Goal: Contribute content

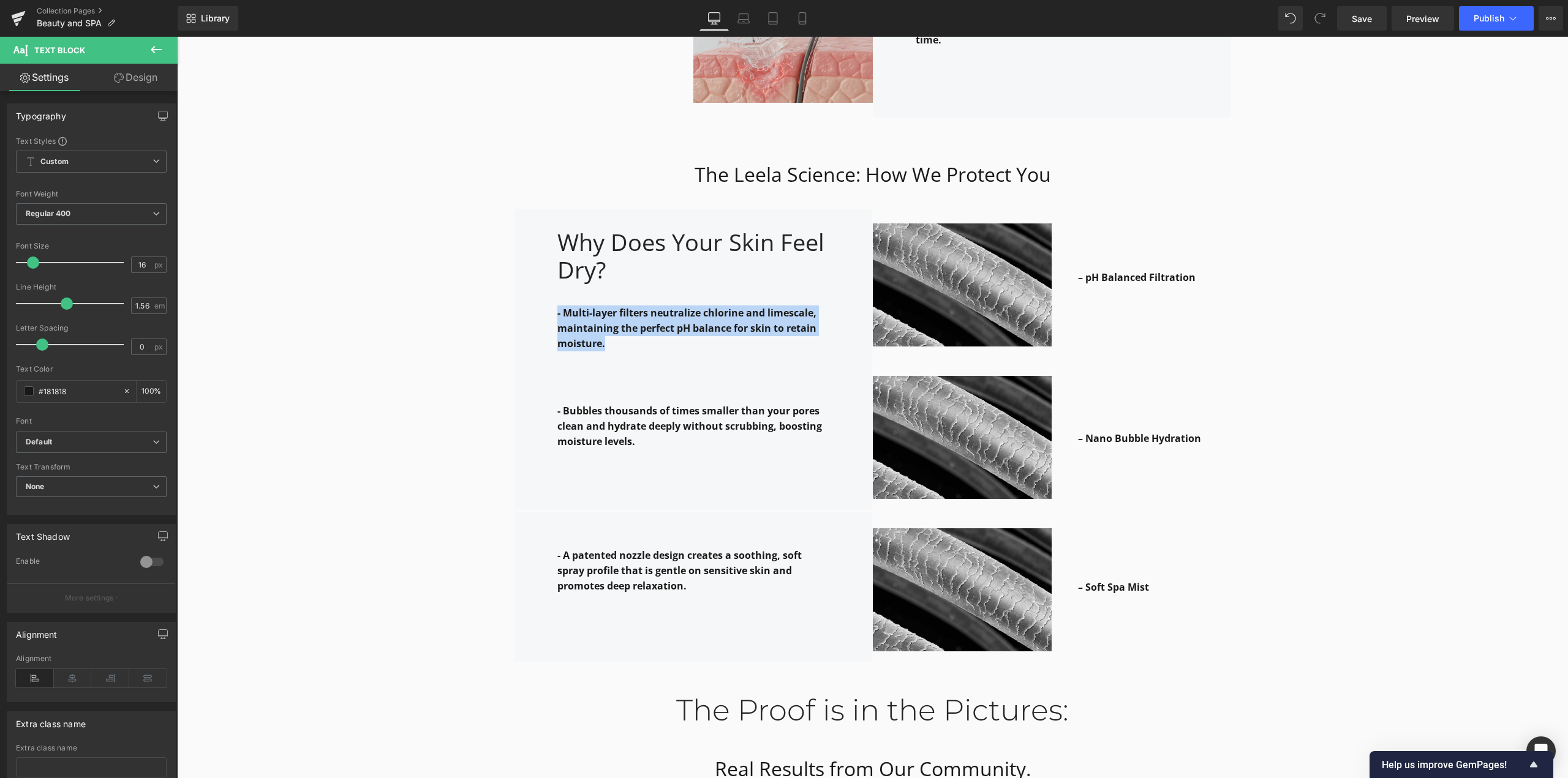
scroll to position [1898, 0]
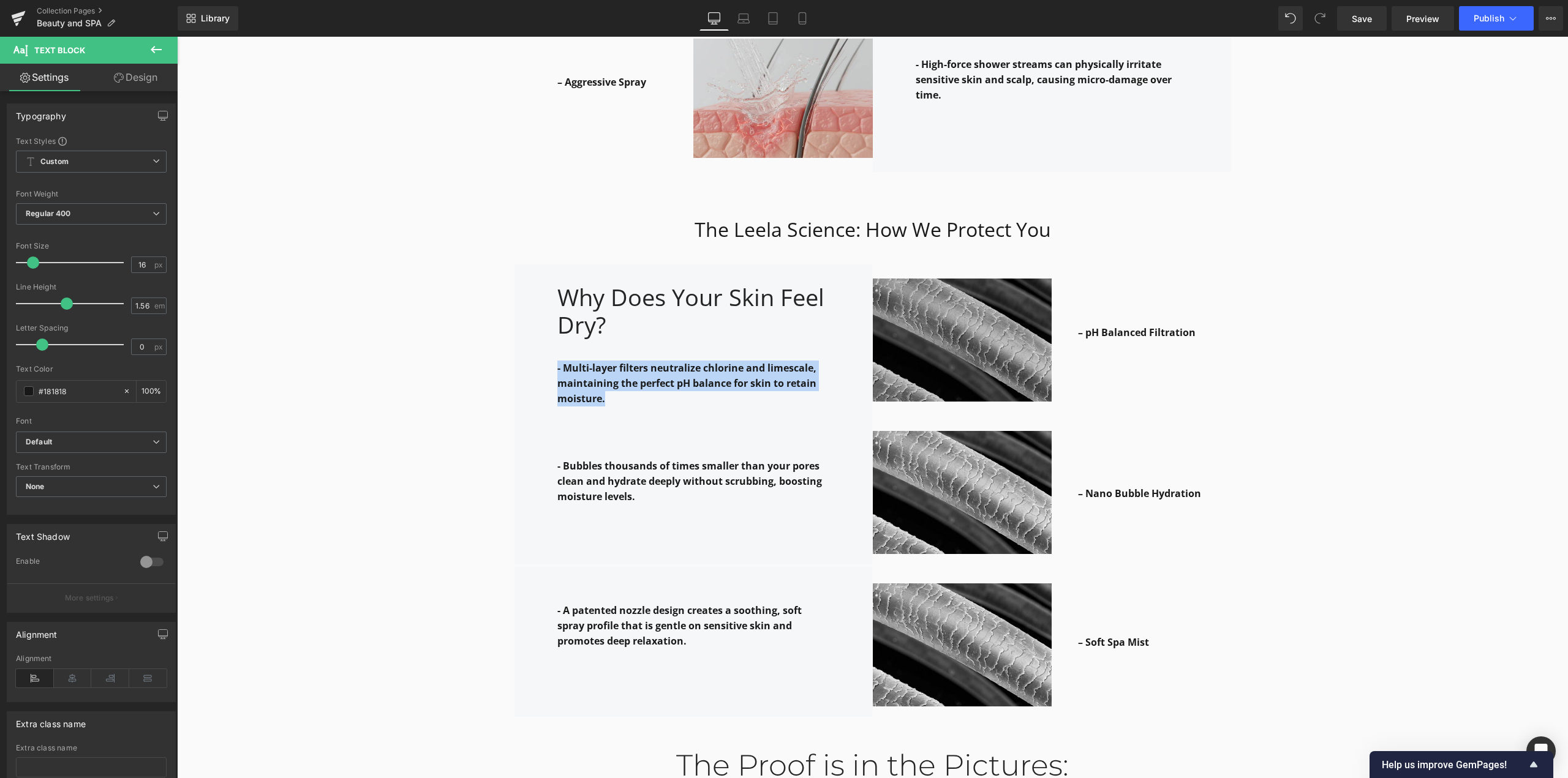
click at [1173, 341] on p at bounding box center [1154, 348] width 153 height 15
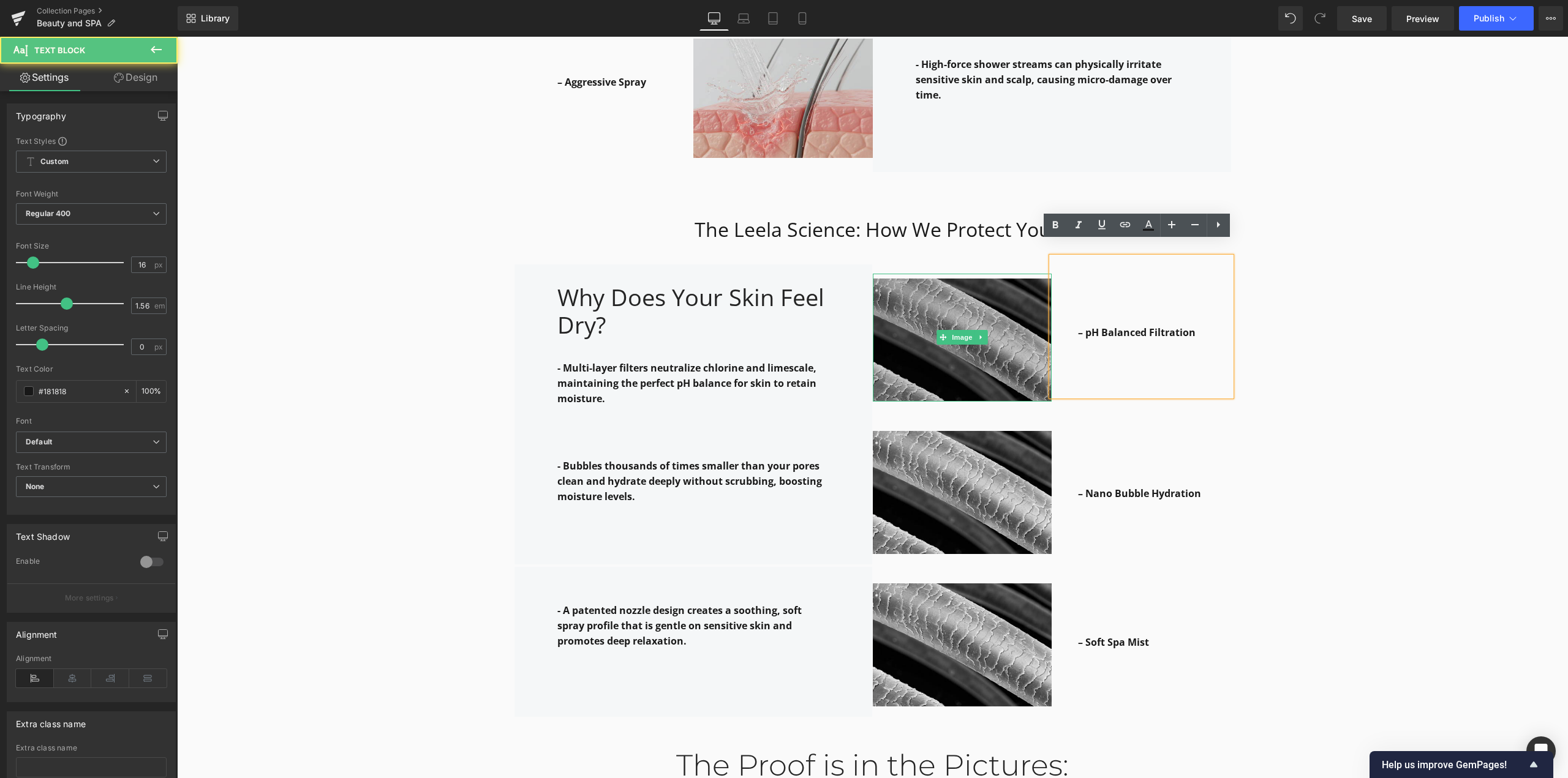
click at [981, 330] on link at bounding box center [981, 336] width 13 height 14
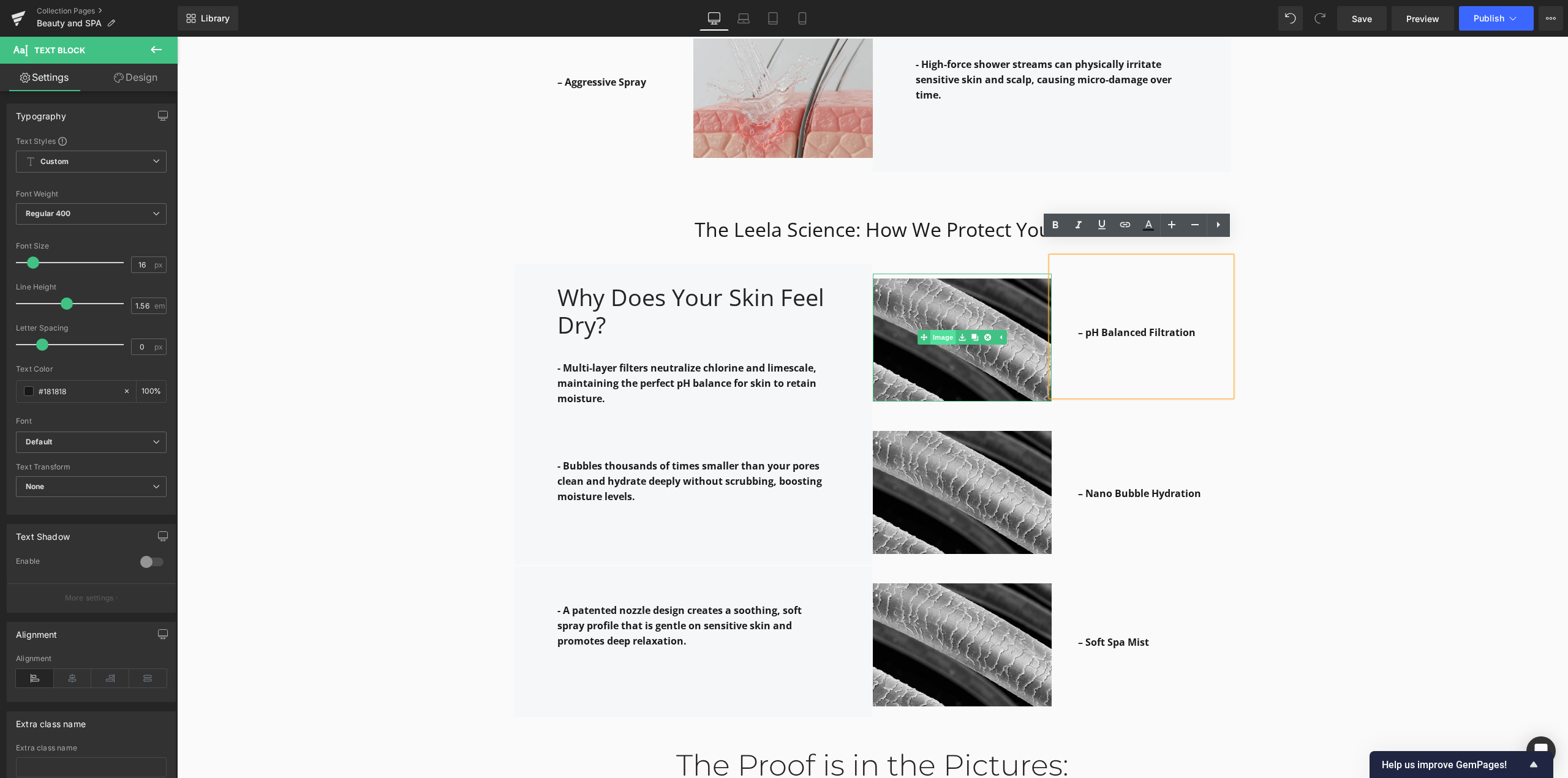
click at [940, 324] on div "Image" at bounding box center [961, 337] width 179 height 128
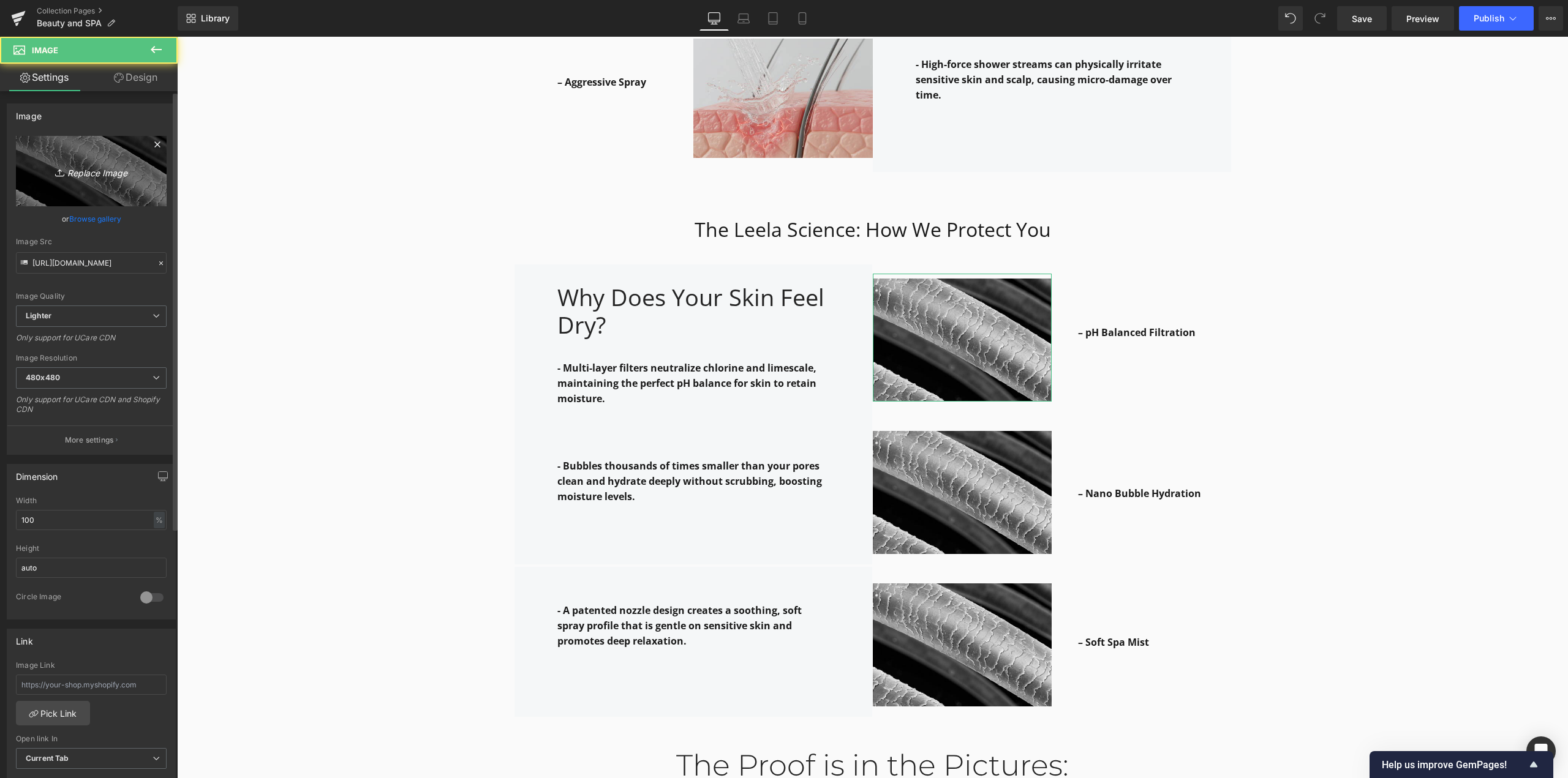
click at [88, 172] on icon "Replace Image" at bounding box center [91, 171] width 98 height 15
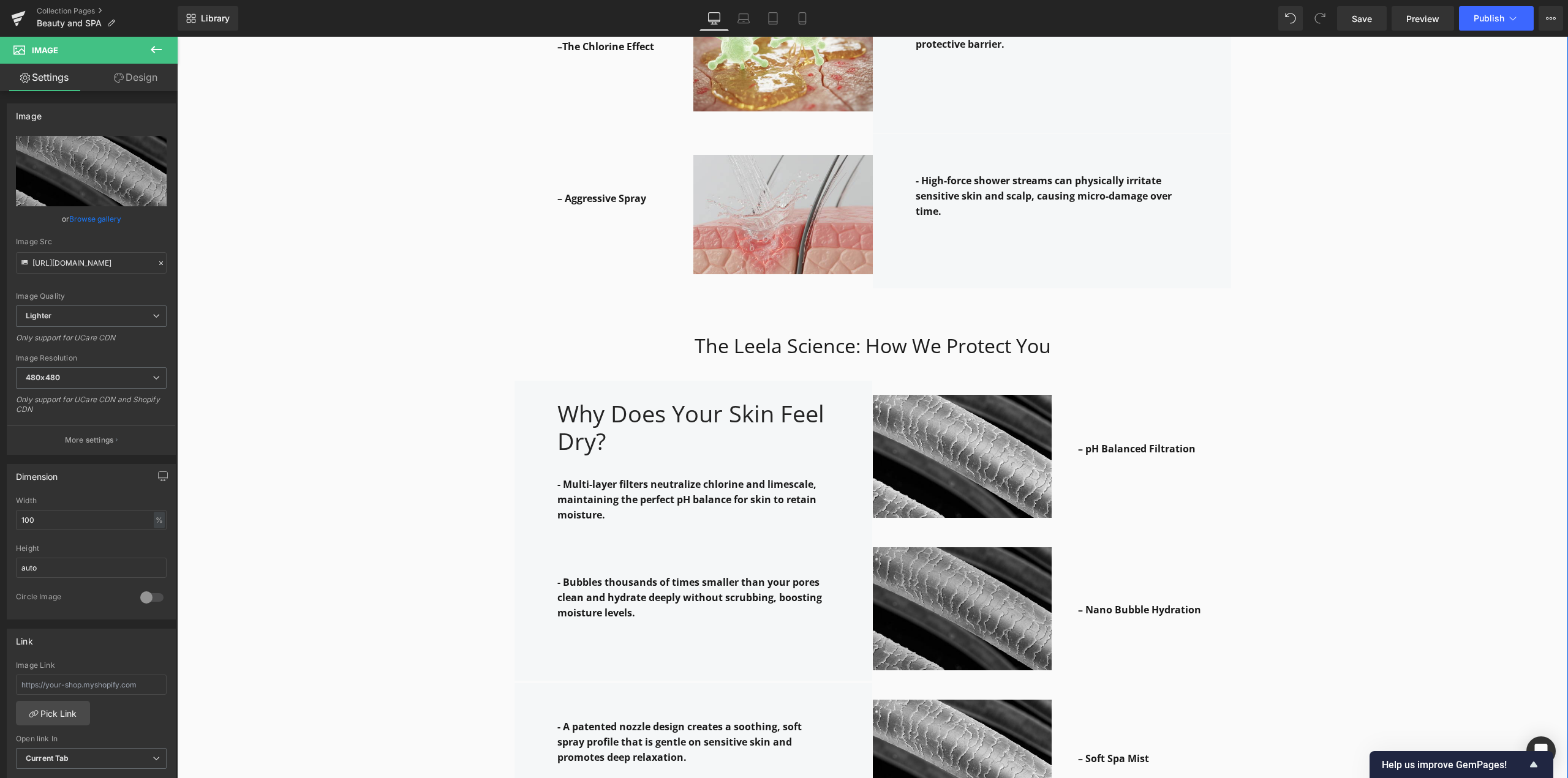
scroll to position [1837, 0]
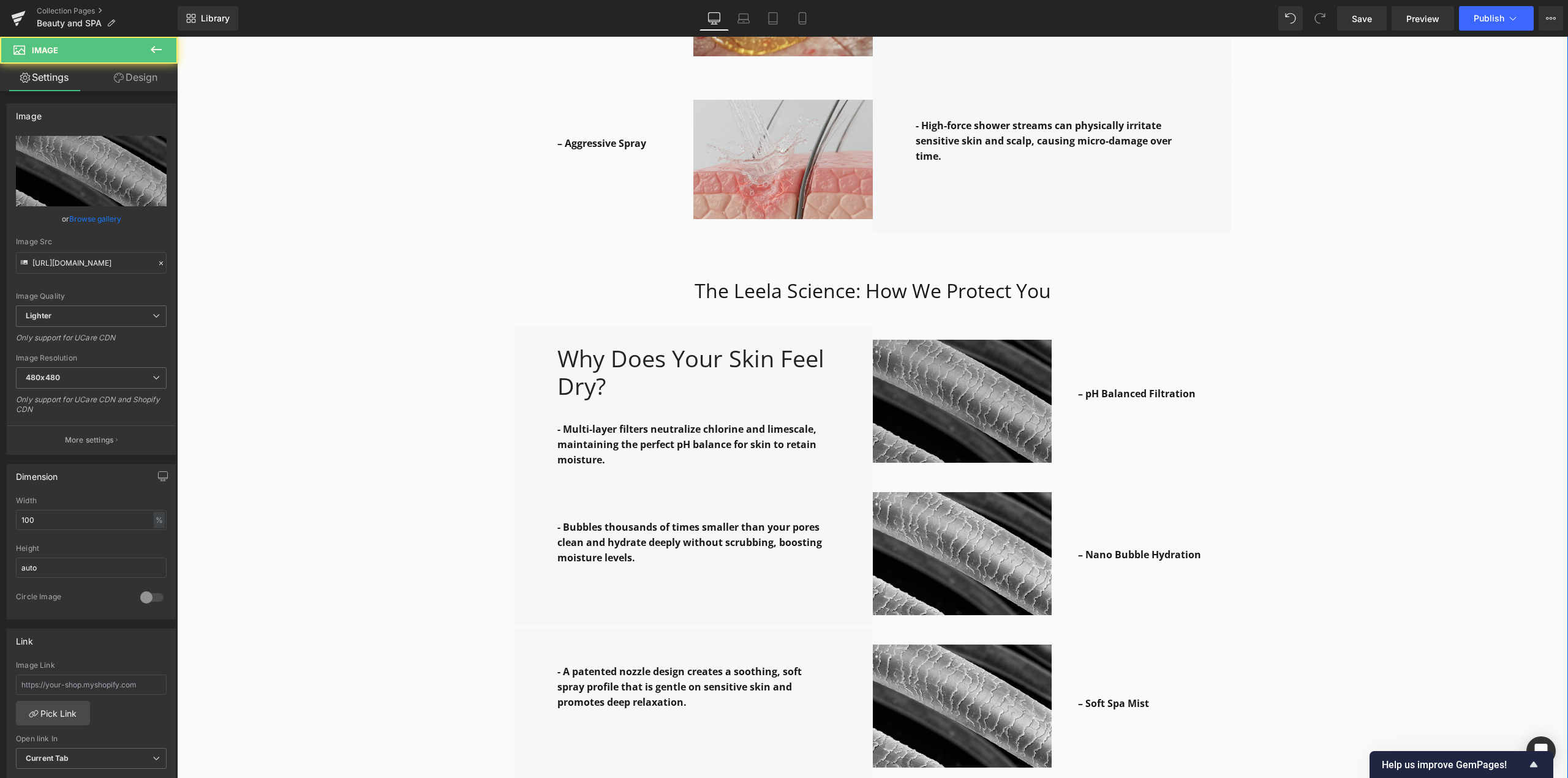
click at [960, 386] on div "Image" at bounding box center [961, 399] width 179 height 128
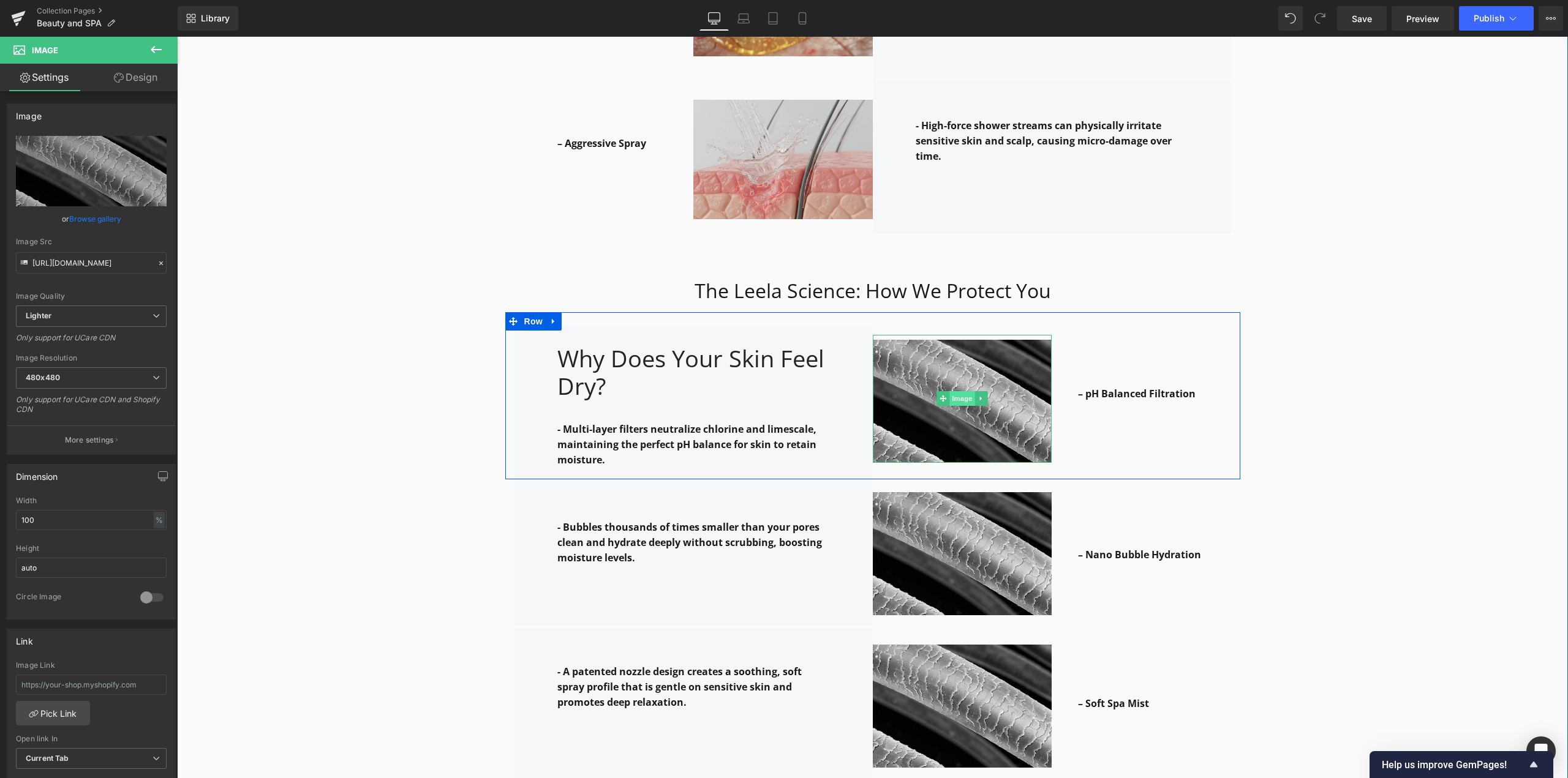
click at [959, 391] on link "Image" at bounding box center [955, 398] width 38 height 14
click at [960, 391] on link "Image" at bounding box center [955, 398] width 38 height 14
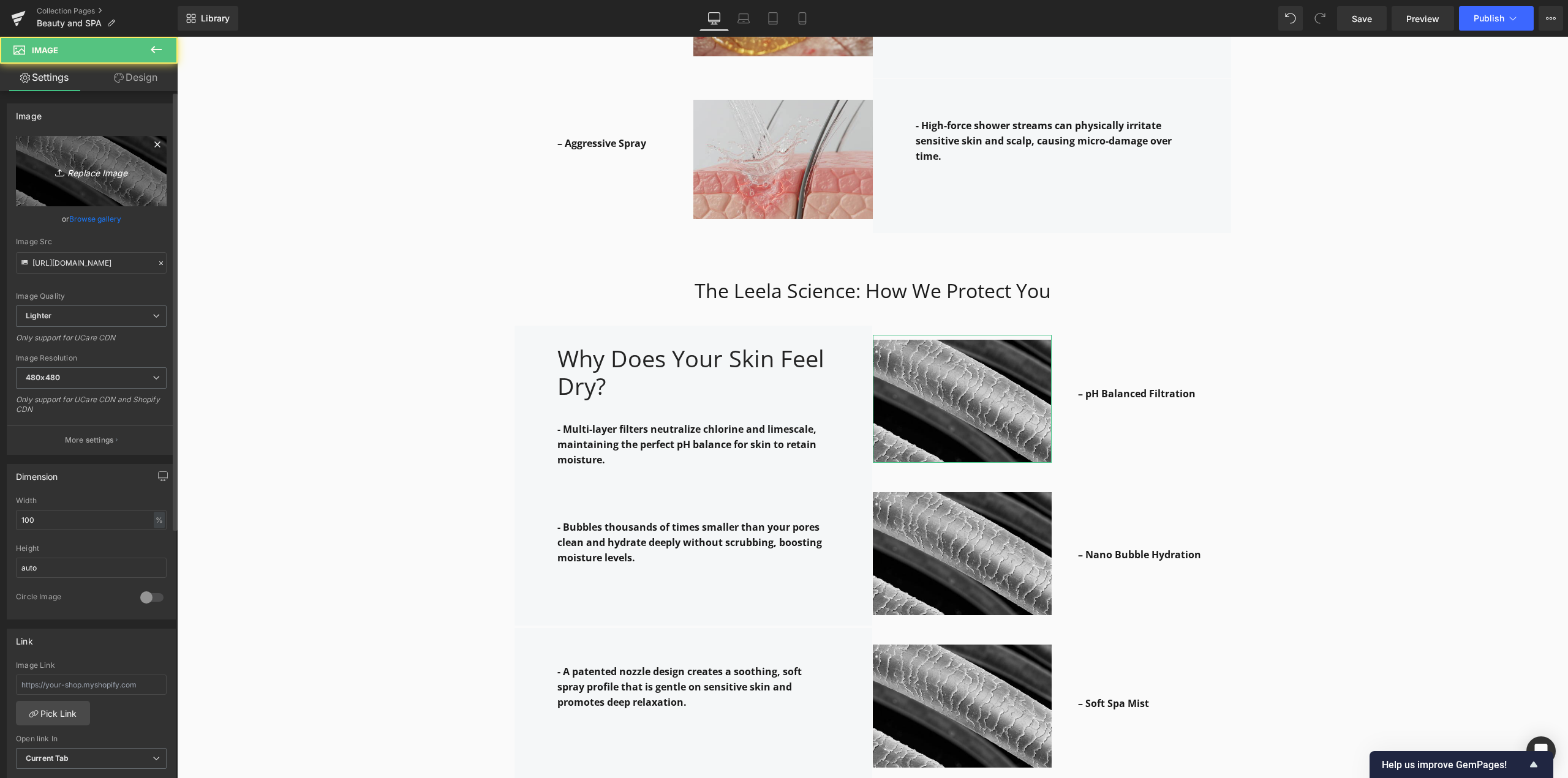
click at [89, 175] on icon "Replace Image" at bounding box center [91, 171] width 98 height 15
type input "C:\fakepath\Gemini_Generated_Image_bbblp.jpg"
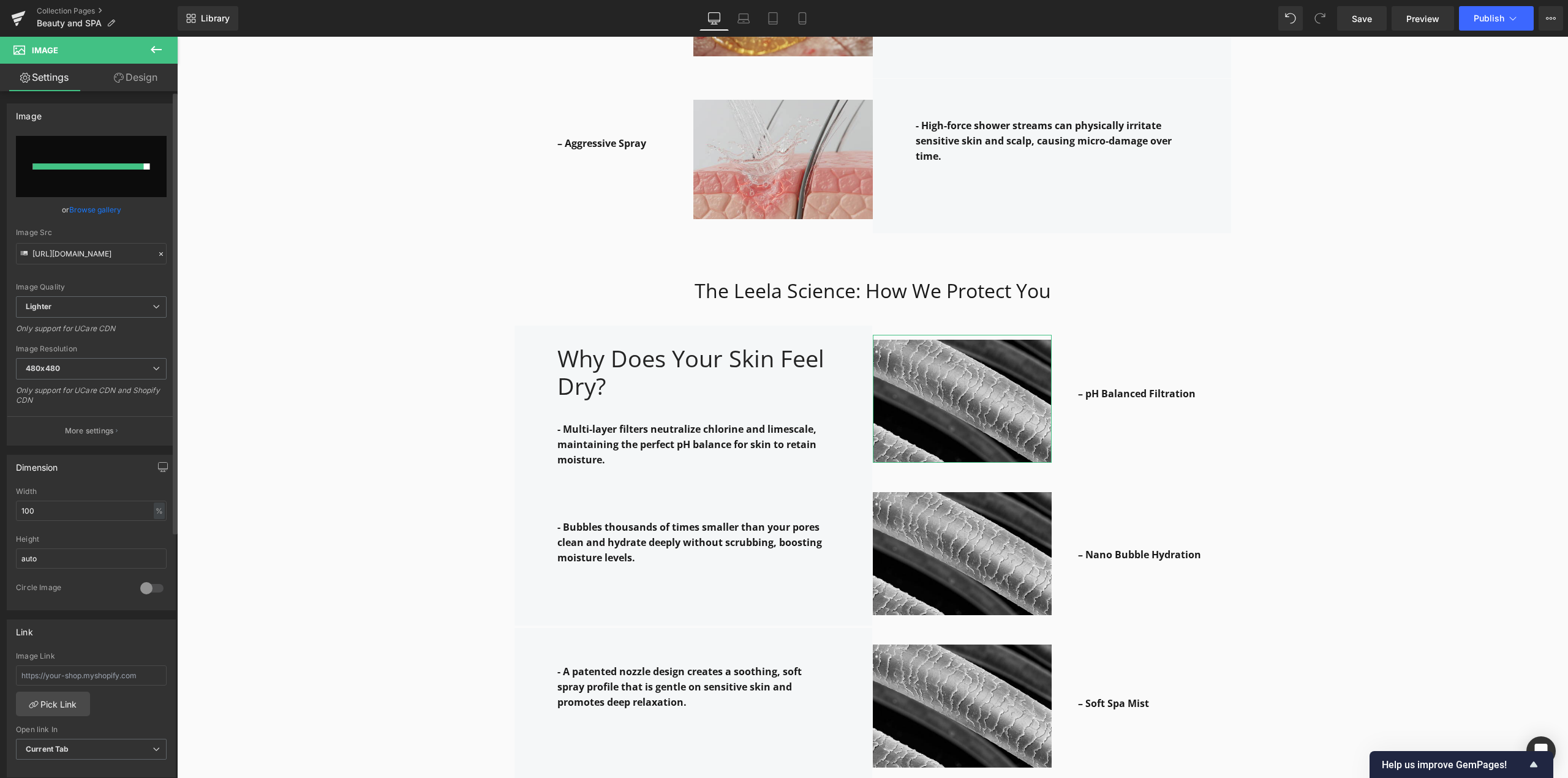
click at [100, 174] on input "file" at bounding box center [91, 167] width 151 height 61
click at [77, 185] on input "file" at bounding box center [91, 167] width 151 height 61
type input "C:\fakepath\Gemini_Generated_Image_bbblp.jpg"
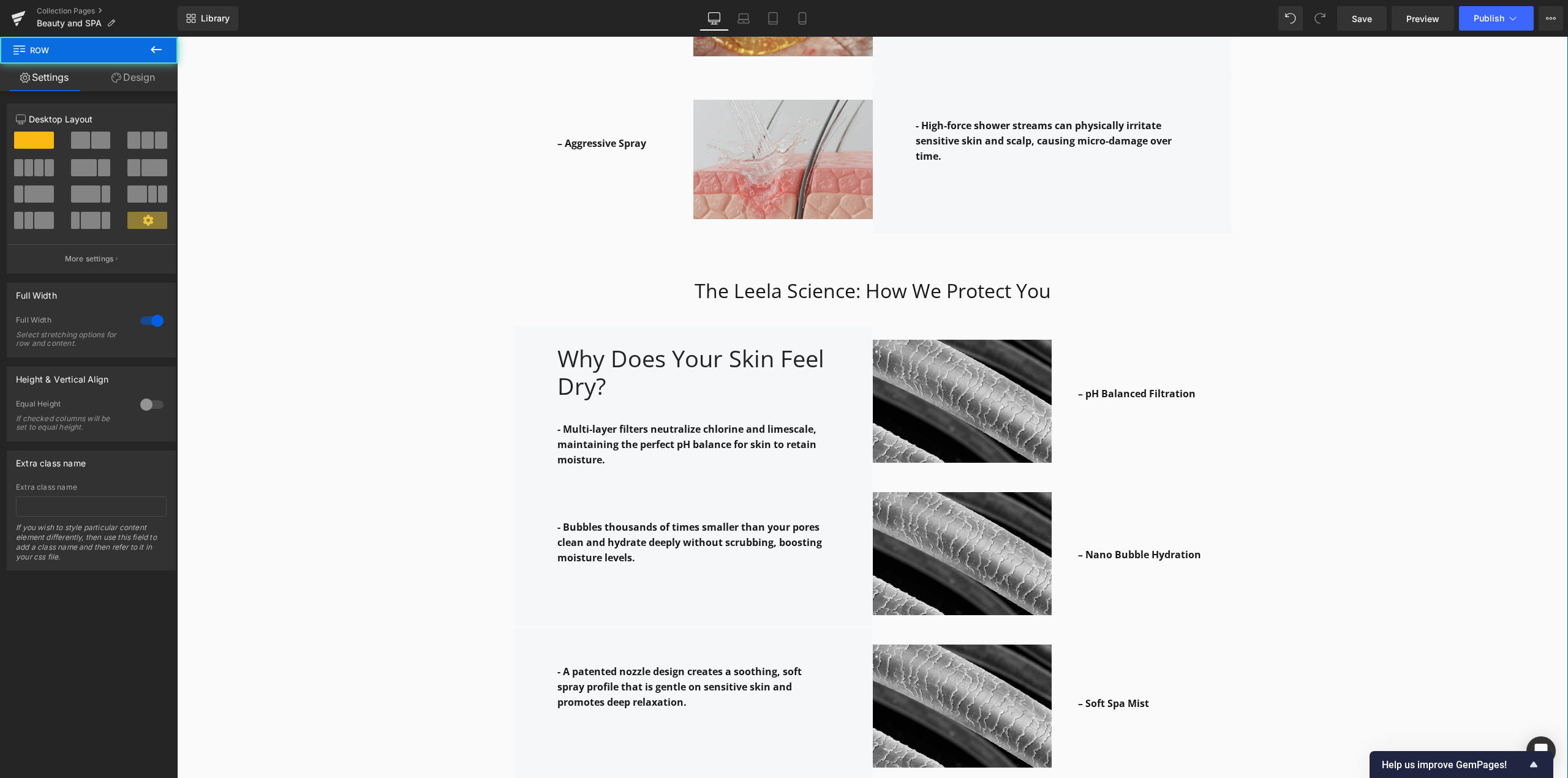
click at [266, 213] on div "Why it works: Heading Row The Leela Science: How We Protect You Heading Row – H…" at bounding box center [871, 421] width 1391 height 1601
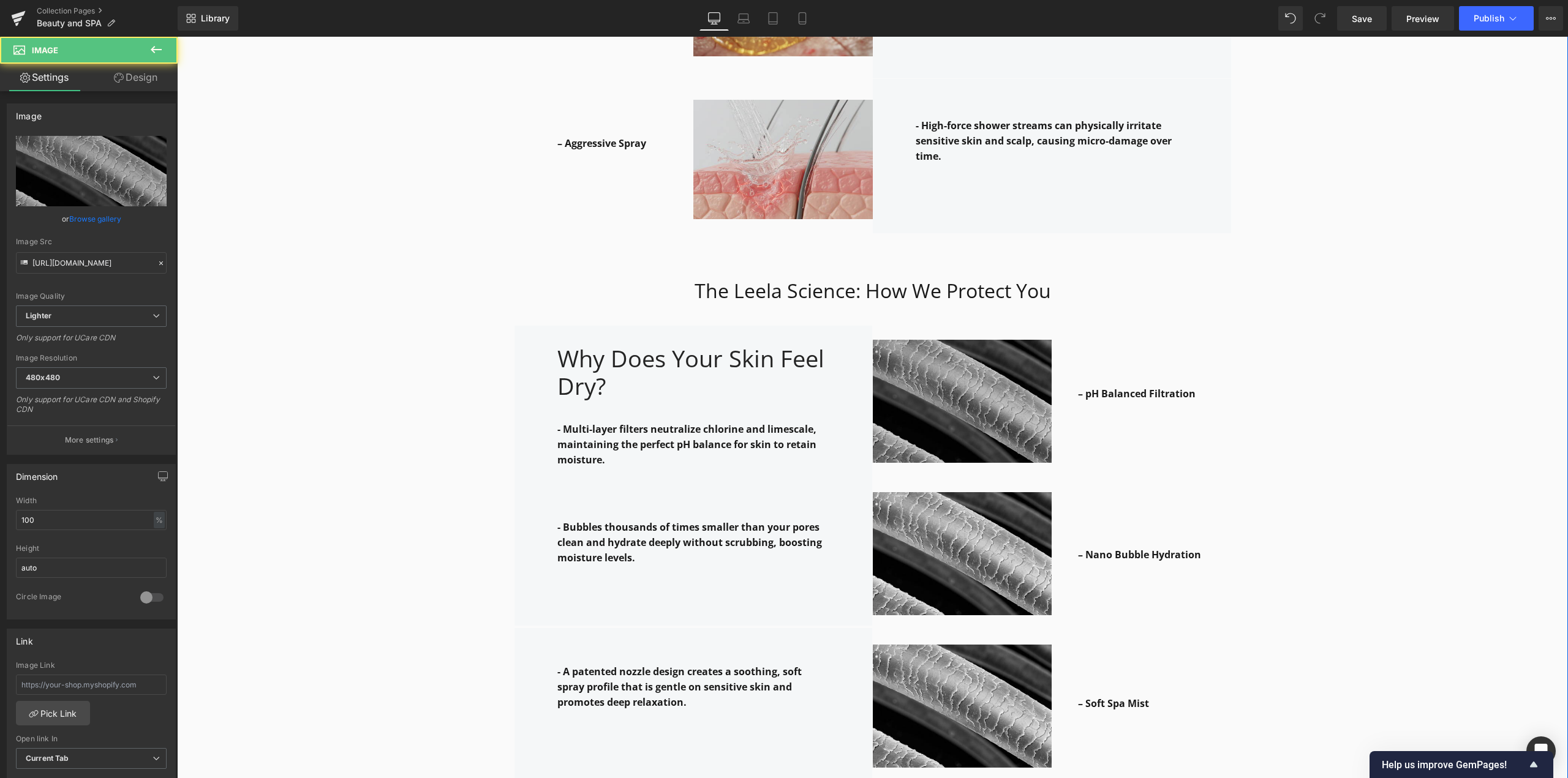
click at [940, 412] on img at bounding box center [961, 399] width 179 height 128
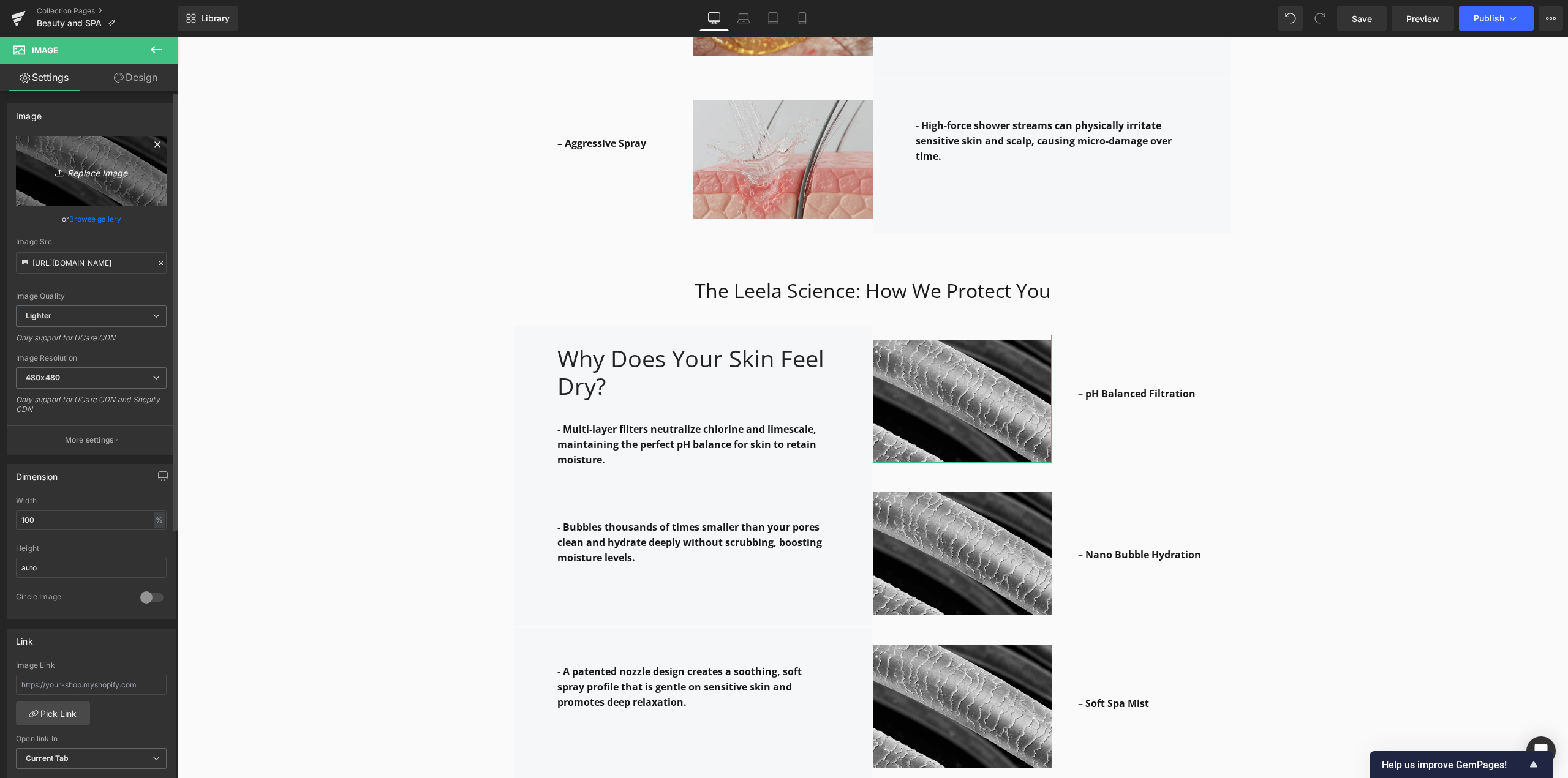
click at [80, 172] on icon "Replace Image" at bounding box center [91, 171] width 98 height 15
type input "C:\fakepath\Gemini_Generated_Image_bbblp.jpg"
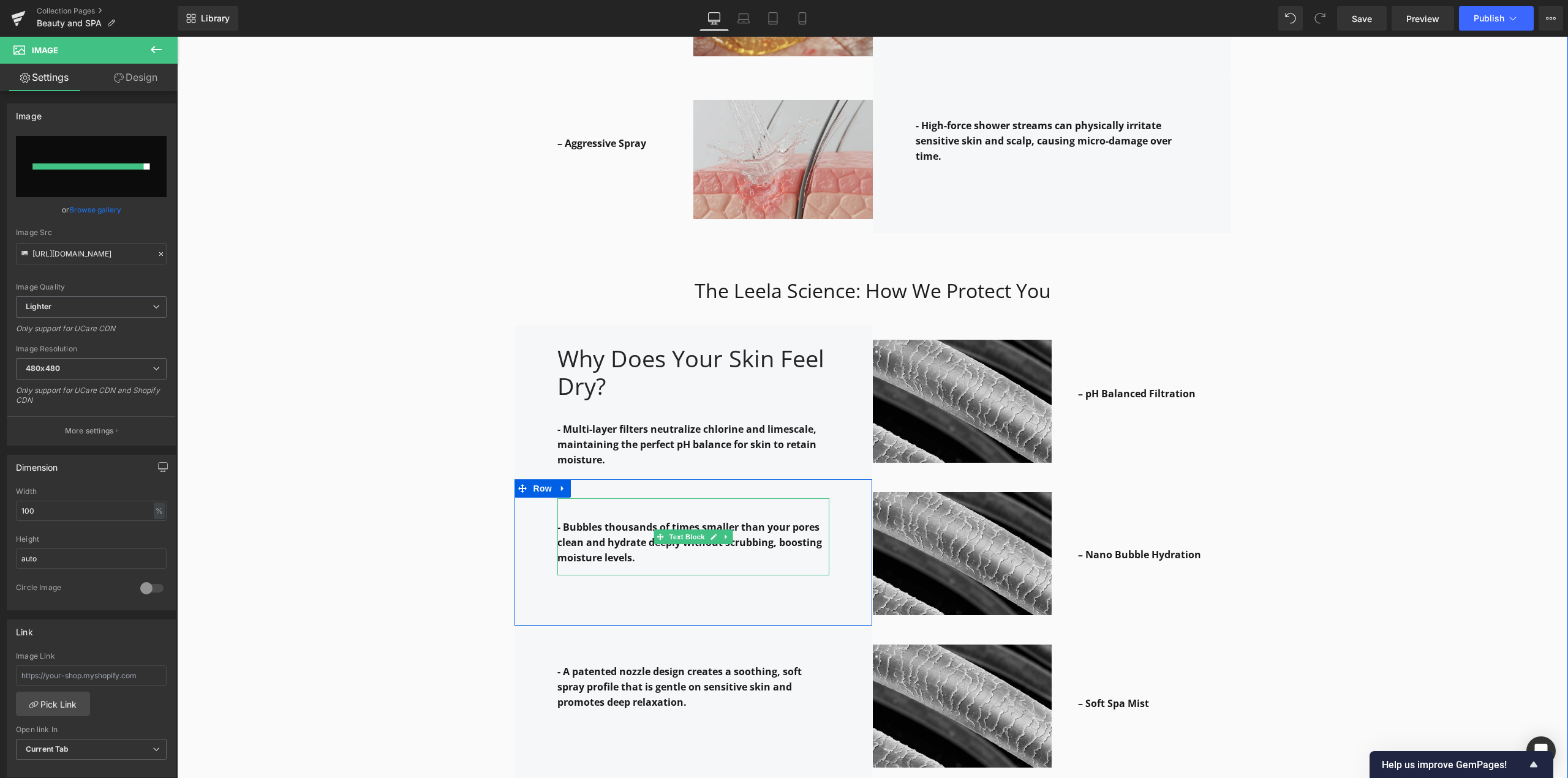
drag, startPoint x: 610, startPoint y: 500, endPoint x: 594, endPoint y: 516, distance: 22.6
click at [610, 500] on div "- Bubbles thousands of times smaller than your pores clean and hydrate deeply w…" at bounding box center [692, 537] width 272 height 77
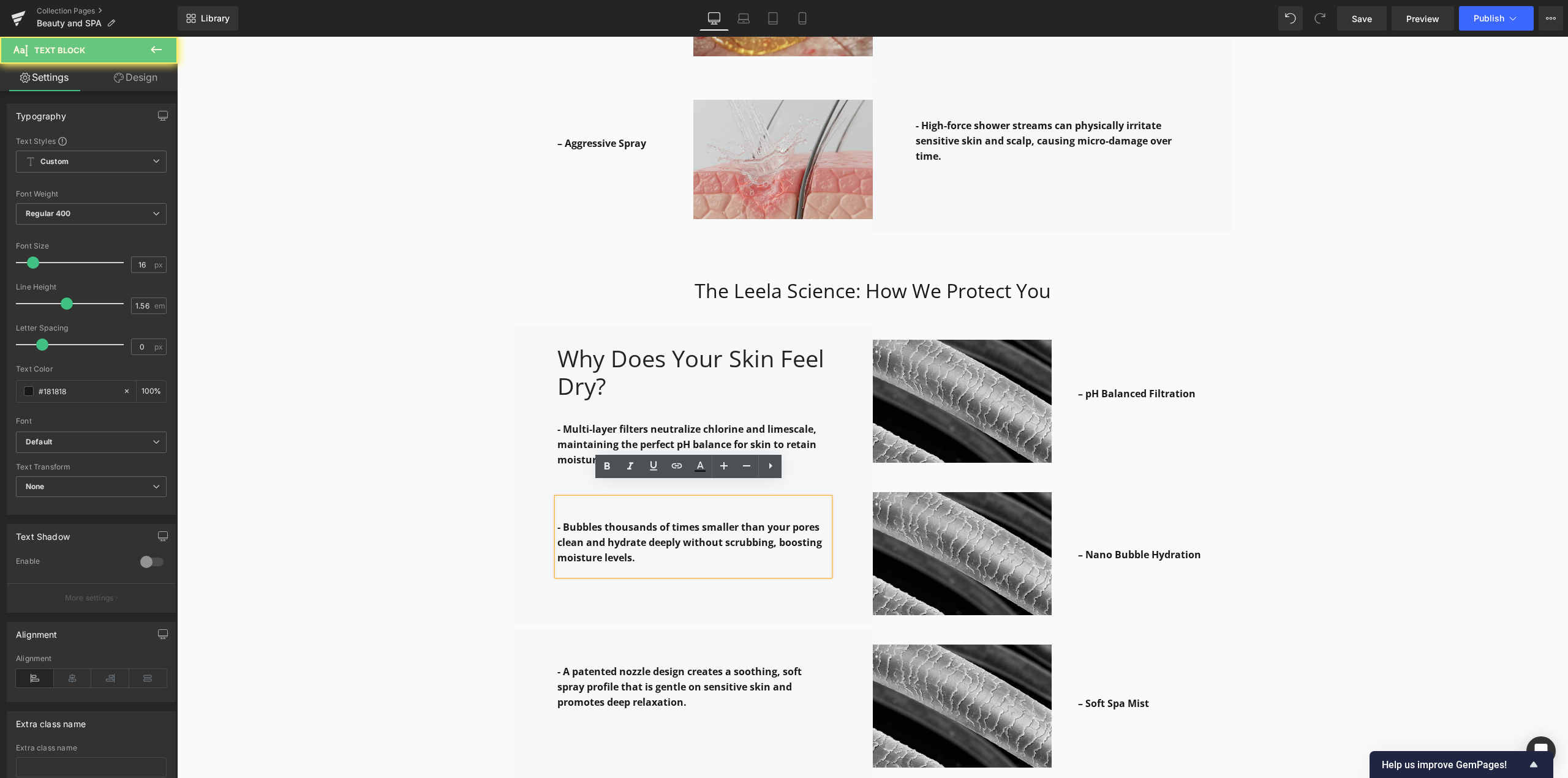
click at [583, 539] on p "- Bubbles thousands of times smaller than your pores clean and hydrate deeply w…" at bounding box center [692, 542] width 272 height 46
drag, startPoint x: 584, startPoint y: 547, endPoint x: 548, endPoint y: 505, distance: 55.3
click at [557, 505] on div "- Bubbles thousands of times smaller than your pores clean and hydrate deeply w…" at bounding box center [692, 537] width 272 height 77
drag, startPoint x: 551, startPoint y: 510, endPoint x: 614, endPoint y: 543, distance: 71.1
click at [614, 543] on div "- Bubbles thousands of times smaller than your pores clean and hydrate deeply w…" at bounding box center [692, 537] width 272 height 77
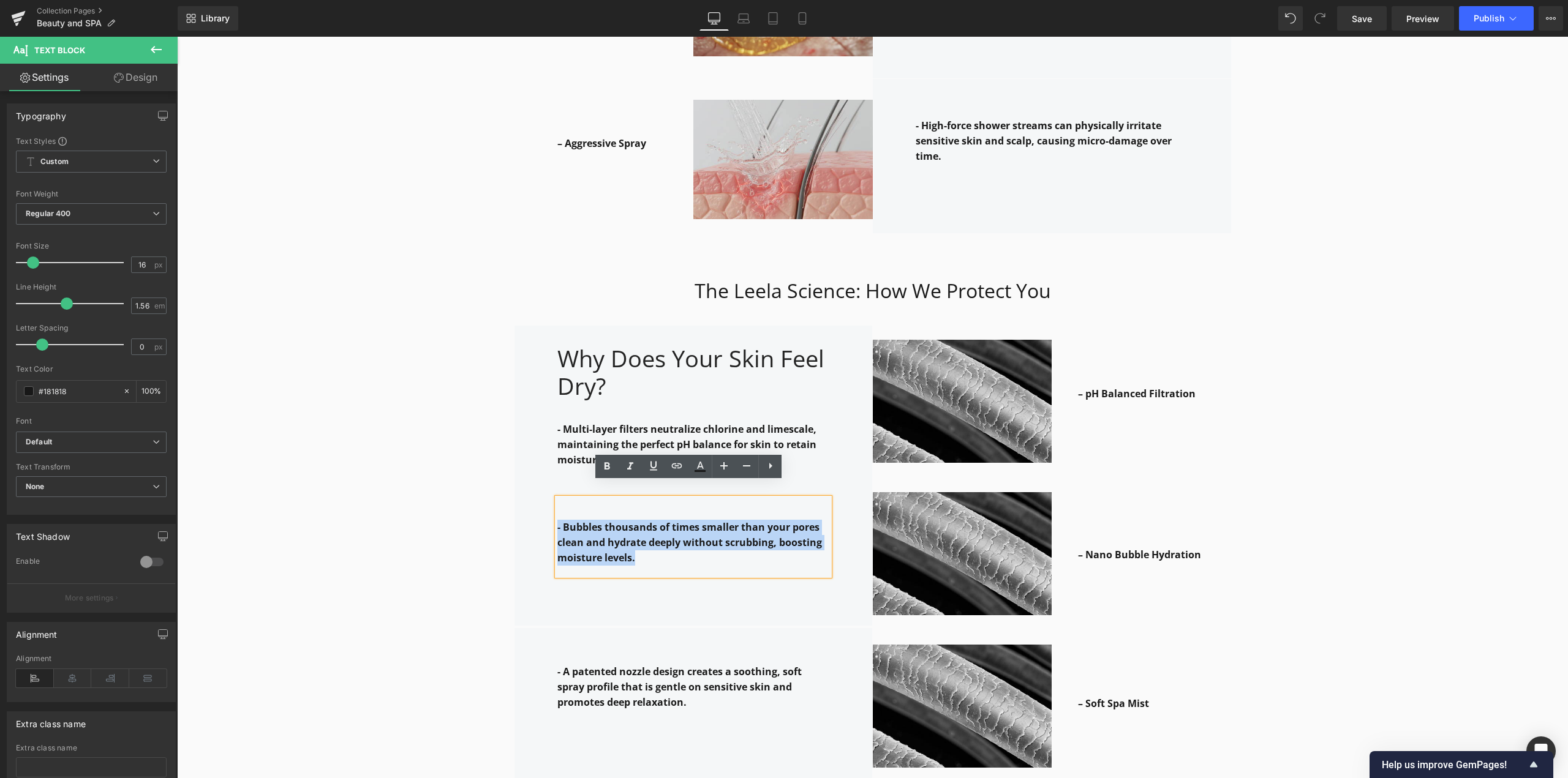
drag, startPoint x: 614, startPoint y: 543, endPoint x: 546, endPoint y: 500, distance: 80.5
click at [546, 500] on div "- Bubbles thousands of times smaller than your pores clean and hydrate deeply w…" at bounding box center [693, 553] width 358 height 146
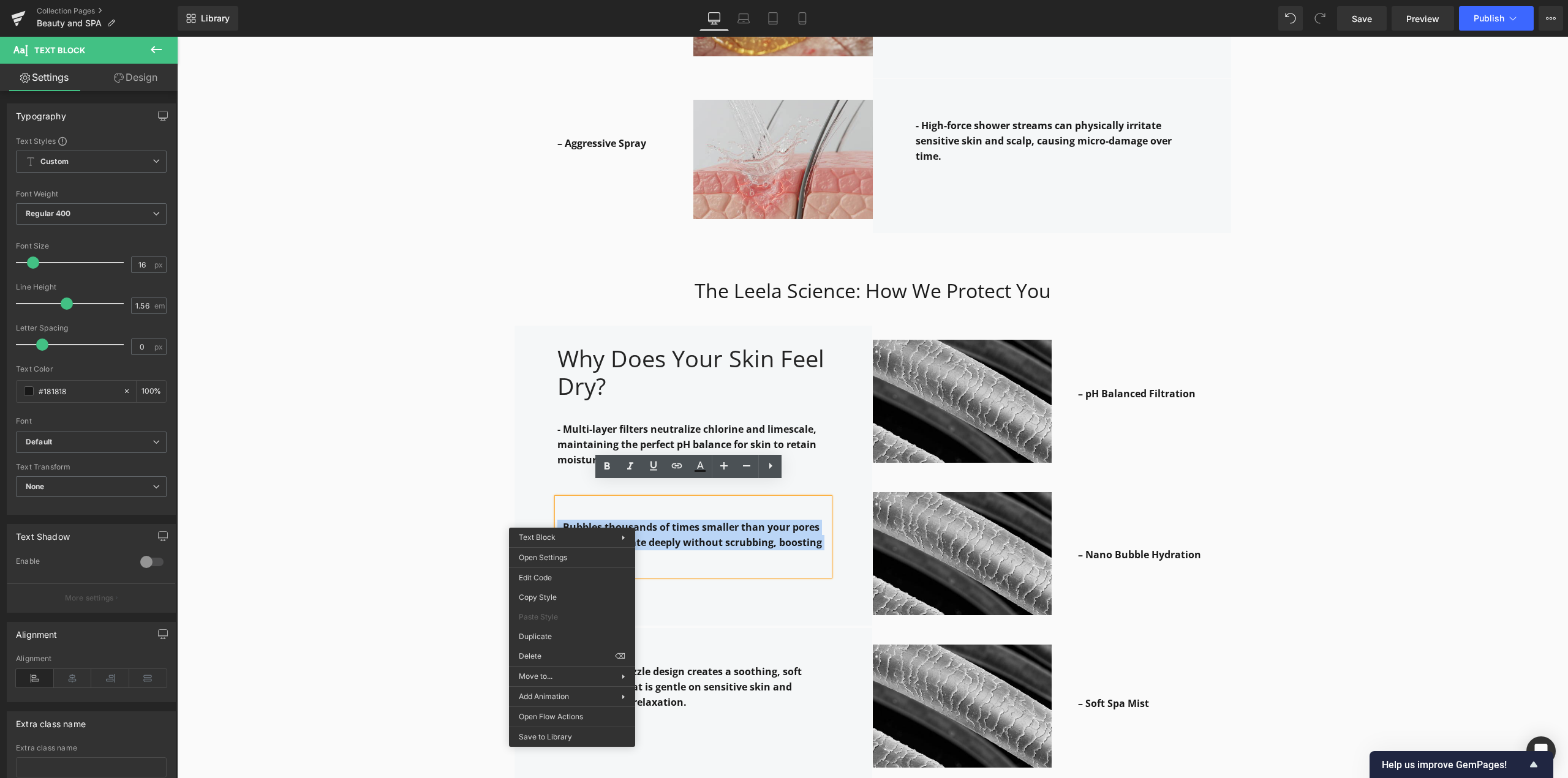
click at [717, 520] on p "- Bubbles thousands of times smaller than your pores clean and hydrate deeply w…" at bounding box center [692, 542] width 272 height 46
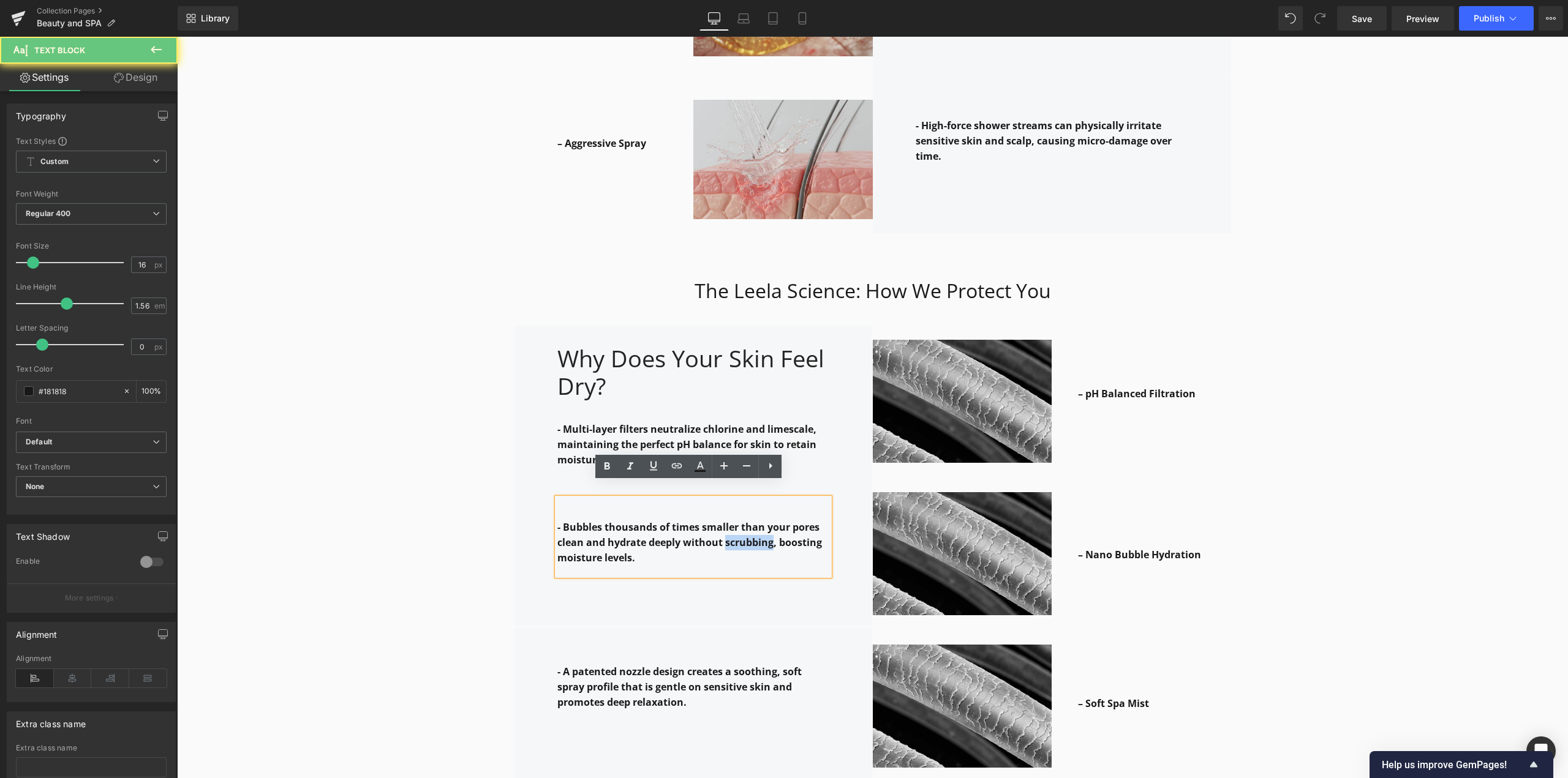
click at [717, 520] on p "- Bubbles thousands of times smaller than your pores clean and hydrate deeply w…" at bounding box center [692, 542] width 272 height 46
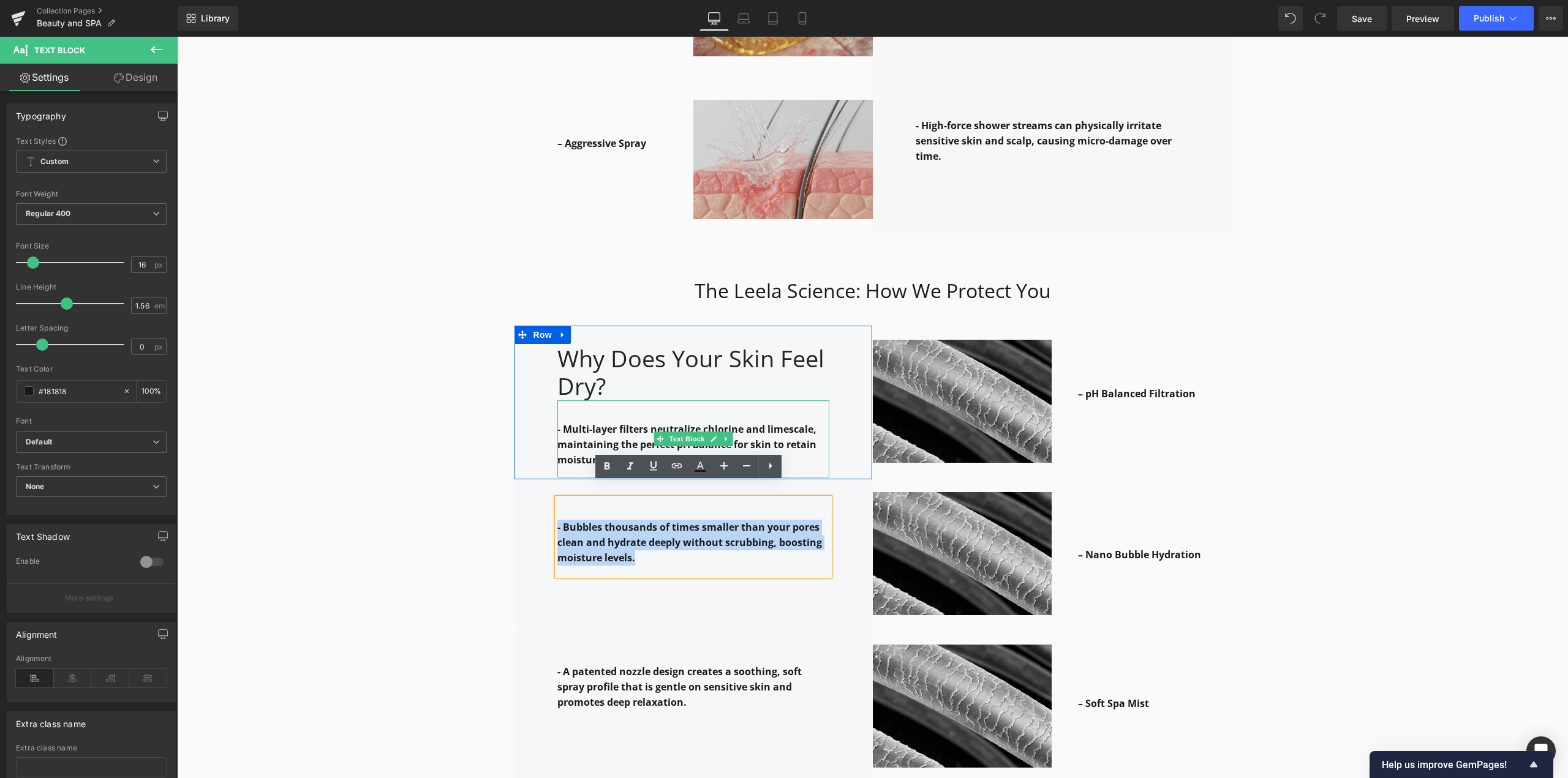
copy strong "- Bubbles thousands of times smaller than your pores clean and hydrate deeply w…"
